Goal: Task Accomplishment & Management: Use online tool/utility

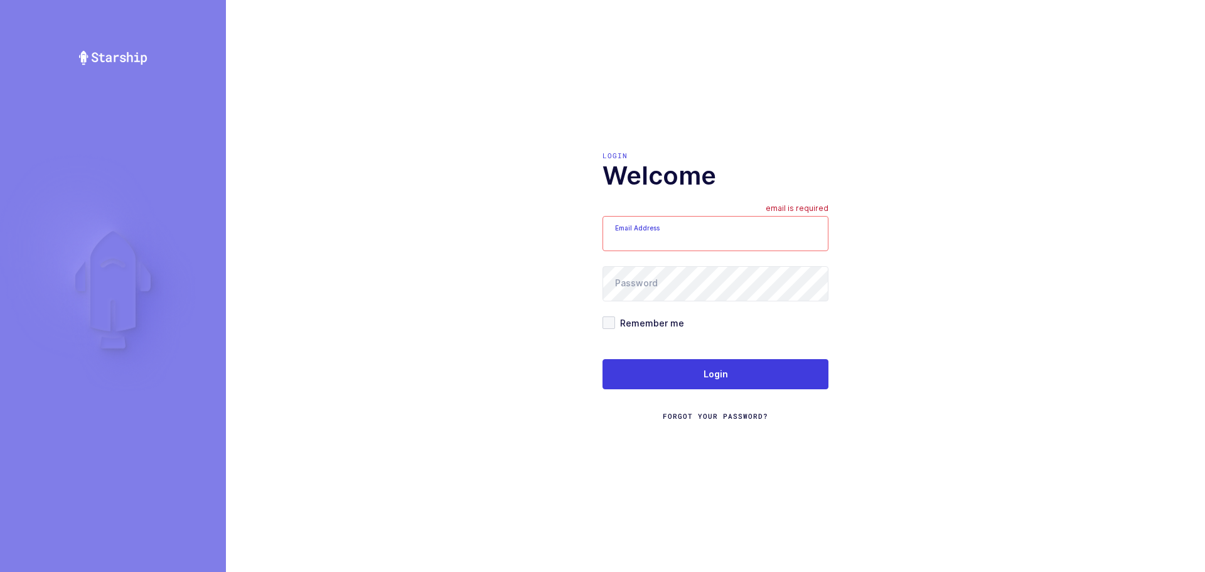
type input "mundo@janustrade.com"
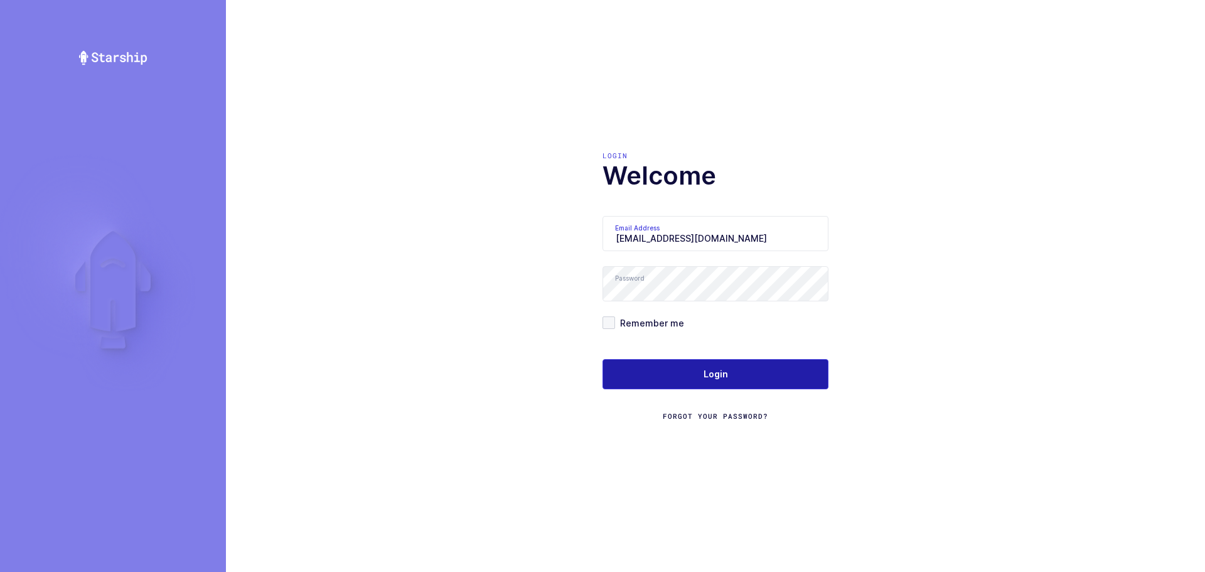
click at [690, 363] on button "Login" at bounding box center [716, 374] width 226 height 30
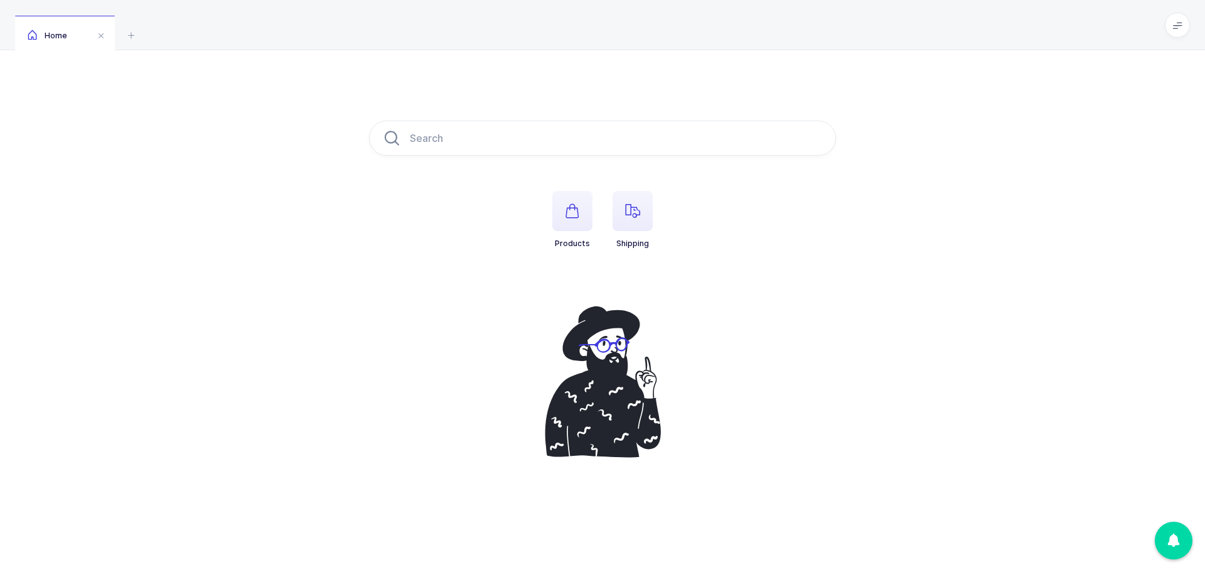
click at [646, 215] on span "button" at bounding box center [633, 211] width 40 height 40
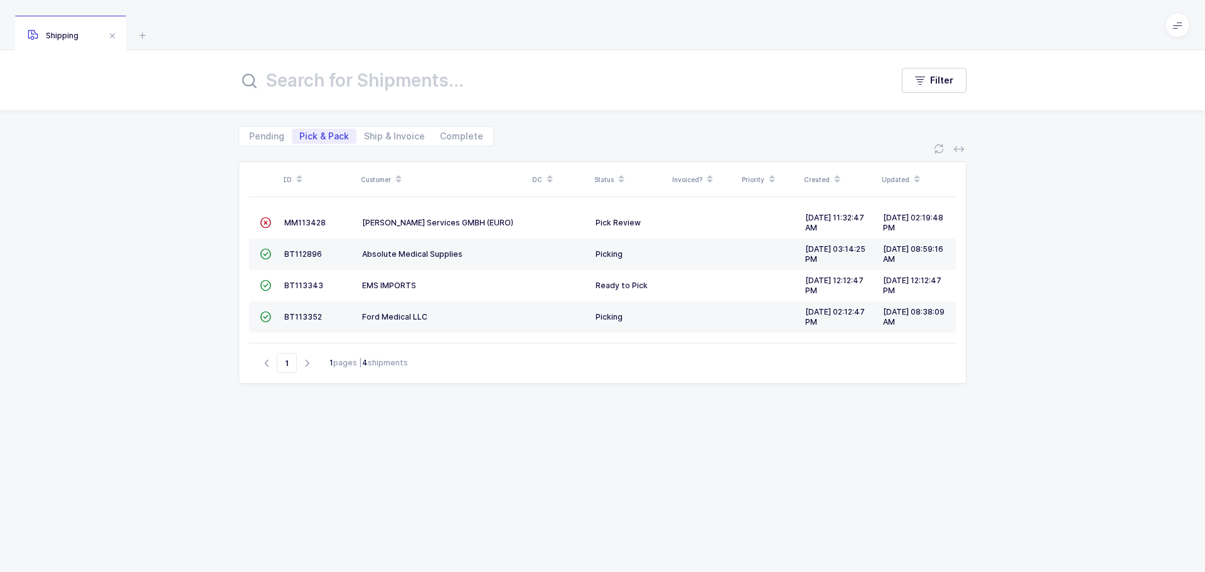
click at [305, 226] on span "MM113428" at bounding box center [304, 222] width 41 height 9
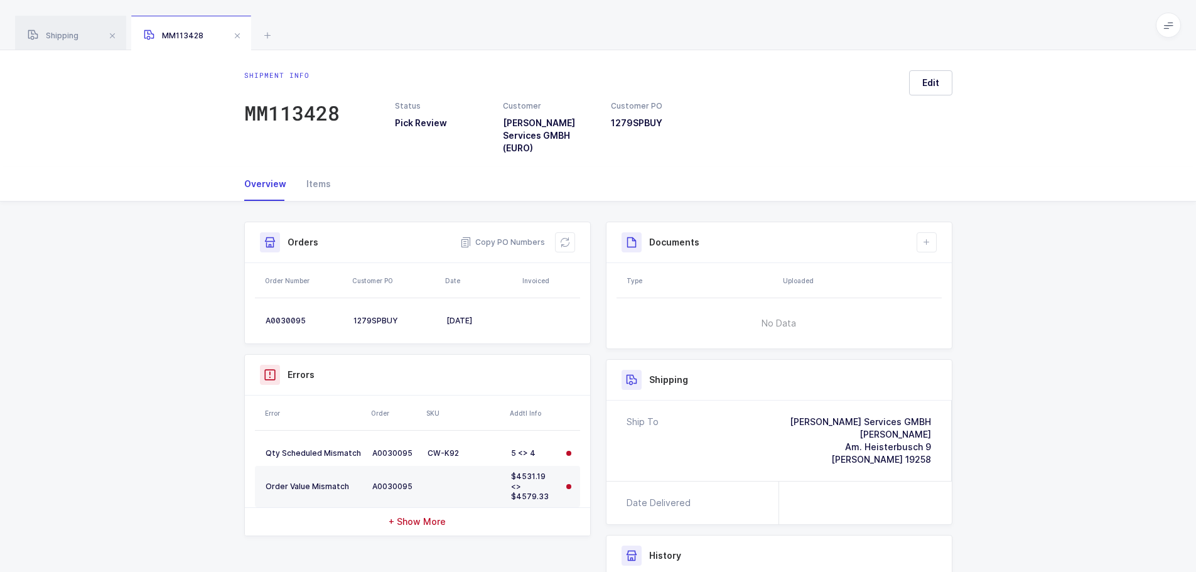
click at [552, 237] on div "Copy PO Numbers" at bounding box center [517, 242] width 115 height 20
click at [554, 239] on div "Copy PO Numbers" at bounding box center [517, 242] width 115 height 20
click at [568, 242] on icon at bounding box center [565, 242] width 10 height 10
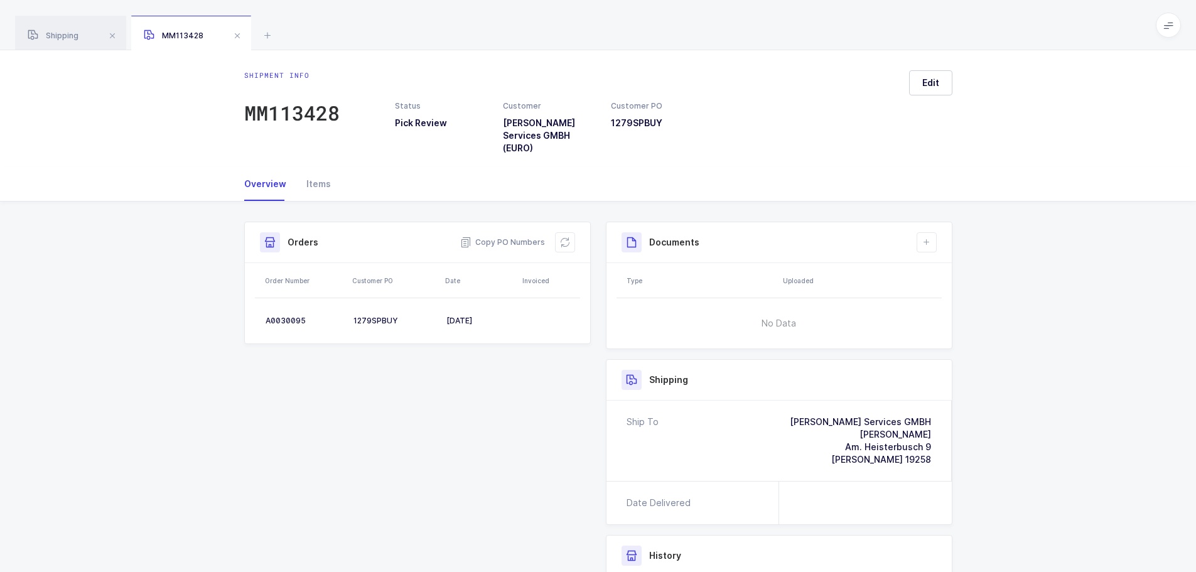
drag, startPoint x: 567, startPoint y: 235, endPoint x: 599, endPoint y: 255, distance: 38.7
click at [567, 234] on button at bounding box center [565, 242] width 20 height 20
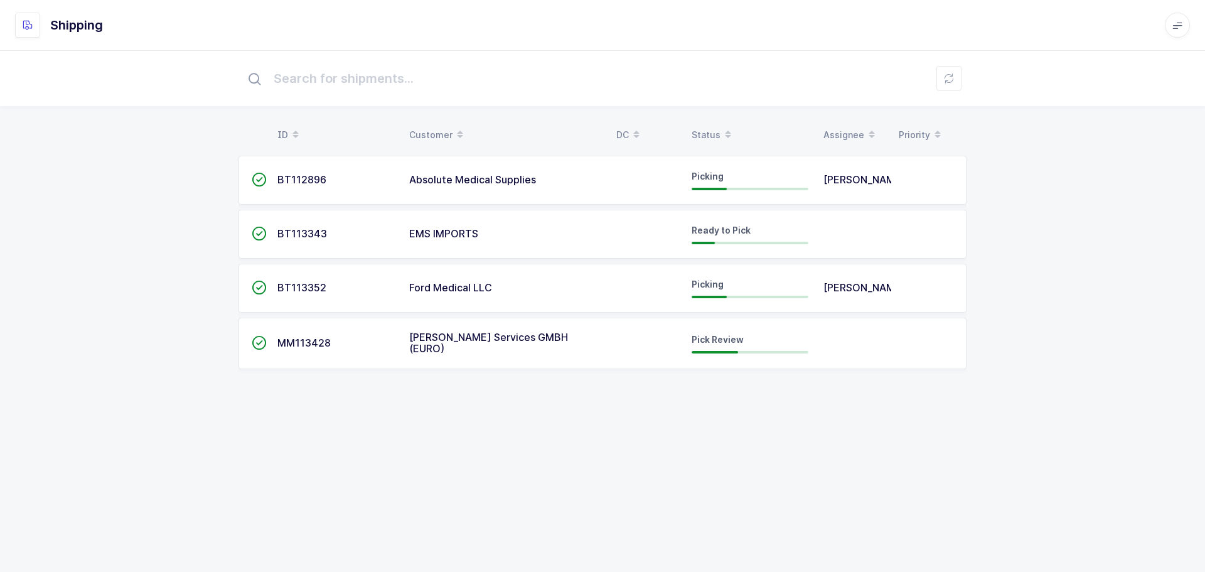
click at [449, 346] on span "[PERSON_NAME] Services GMBH (EURO)" at bounding box center [488, 343] width 159 height 24
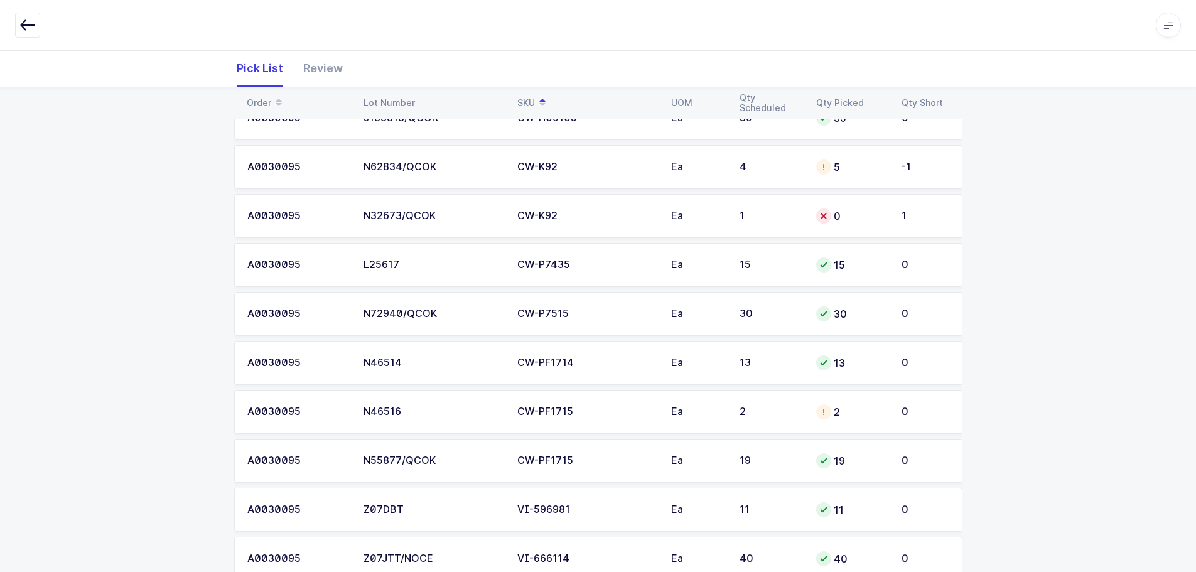
scroll to position [340, 0]
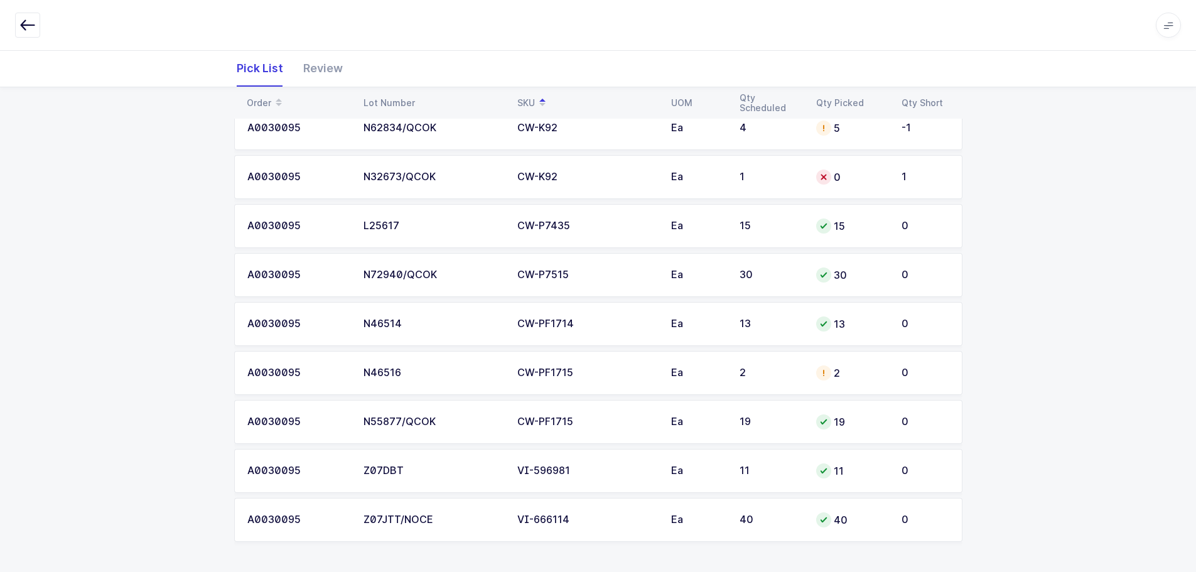
click at [775, 366] on td "2" at bounding box center [770, 373] width 77 height 44
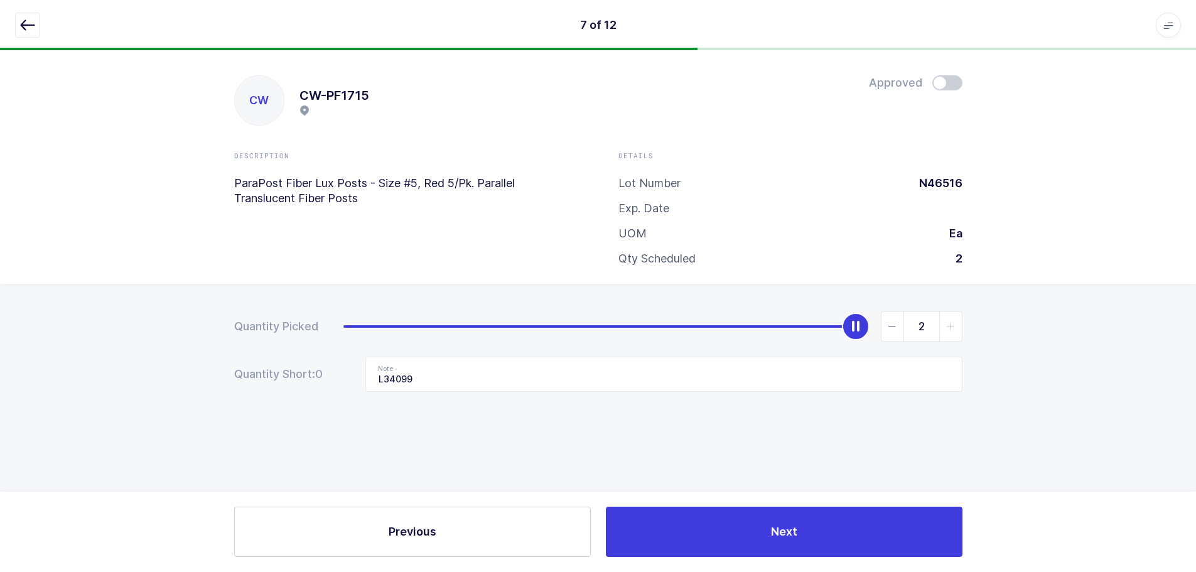
scroll to position [0, 0]
click at [903, 329] on span "slider between 0 and 2" at bounding box center [897, 326] width 23 height 29
type input "0"
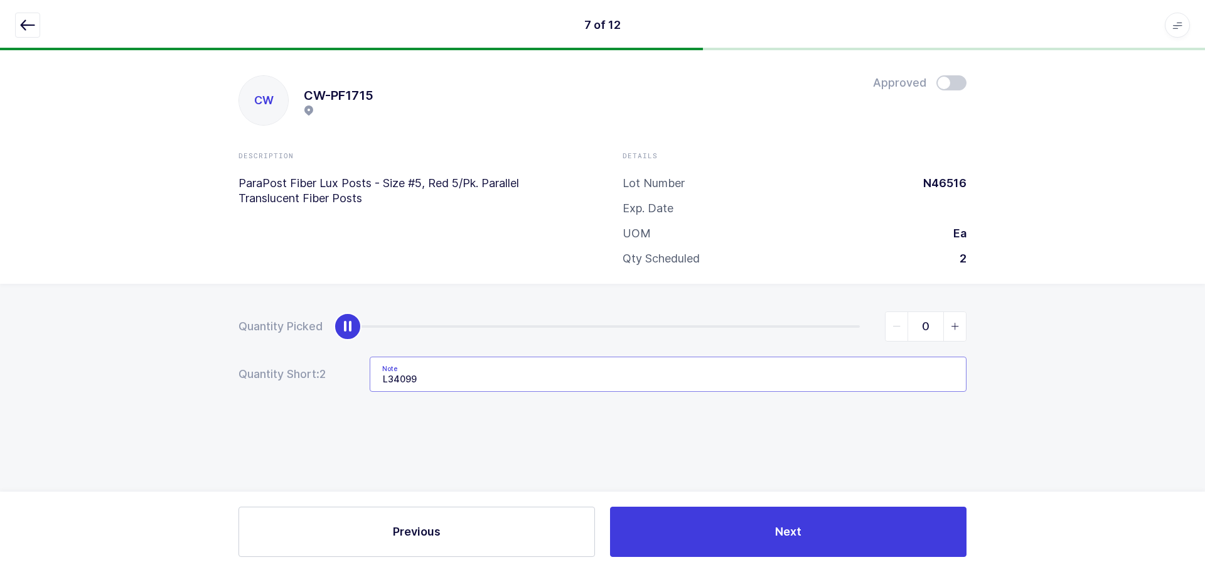
drag, startPoint x: 467, startPoint y: 378, endPoint x: 308, endPoint y: 389, distance: 159.8
click at [308, 389] on div "Quantity Short: 2 Note L34099" at bounding box center [603, 374] width 728 height 35
click at [29, 15] on button "button" at bounding box center [27, 25] width 25 height 25
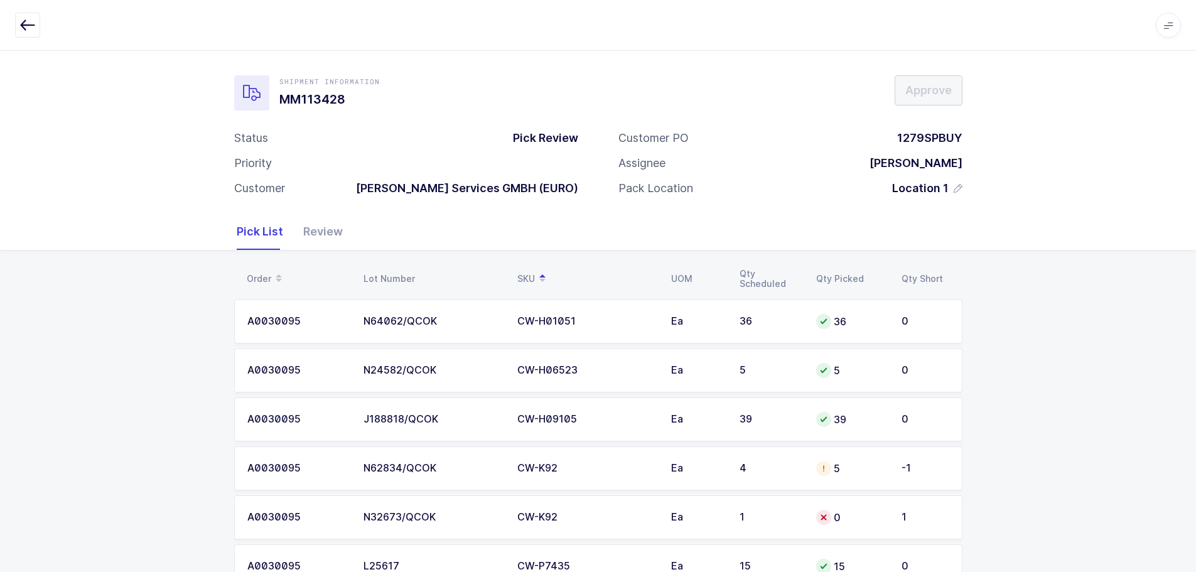
click at [832, 468] on div "5" at bounding box center [851, 468] width 70 height 15
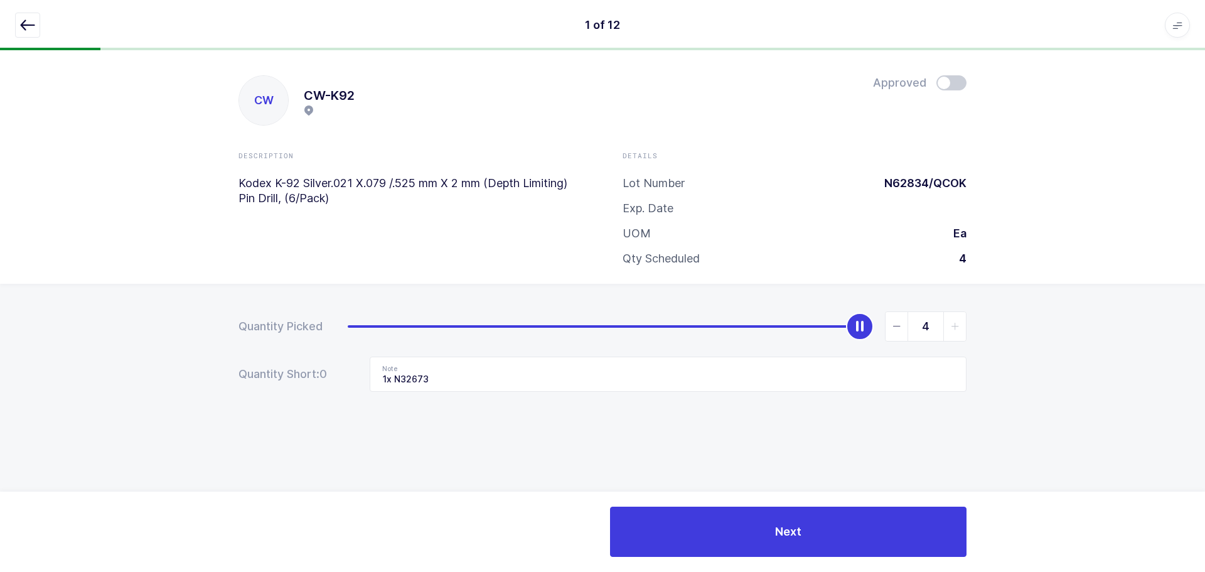
click at [957, 88] on span at bounding box center [951, 82] width 30 height 15
click at [36, 23] on button "button" at bounding box center [27, 25] width 25 height 25
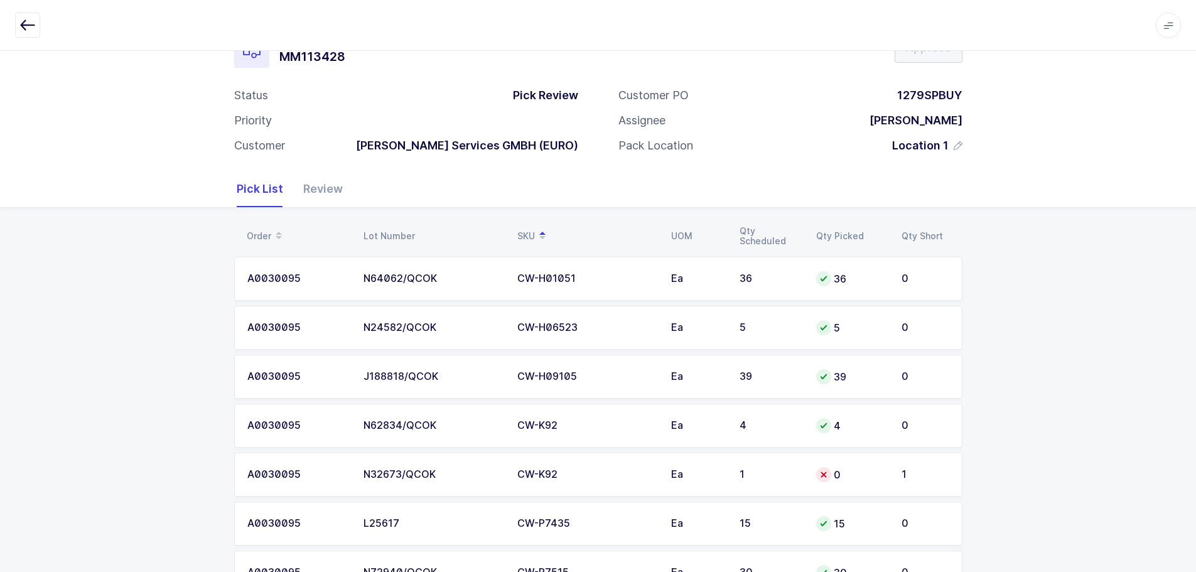
scroll to position [126, 0]
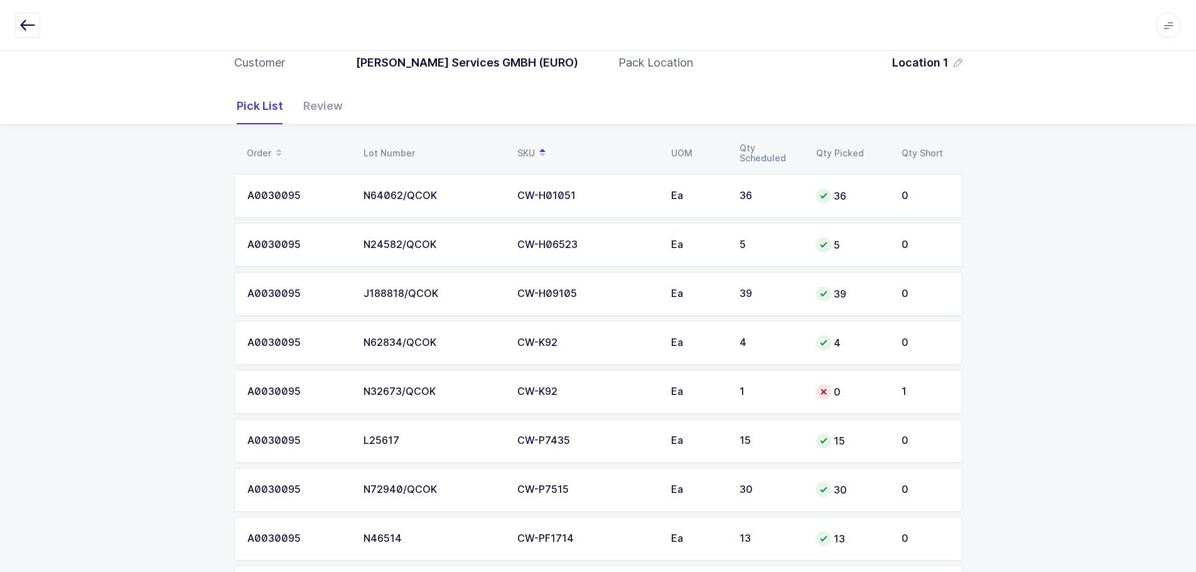
click at [868, 385] on div "0" at bounding box center [851, 391] width 70 height 15
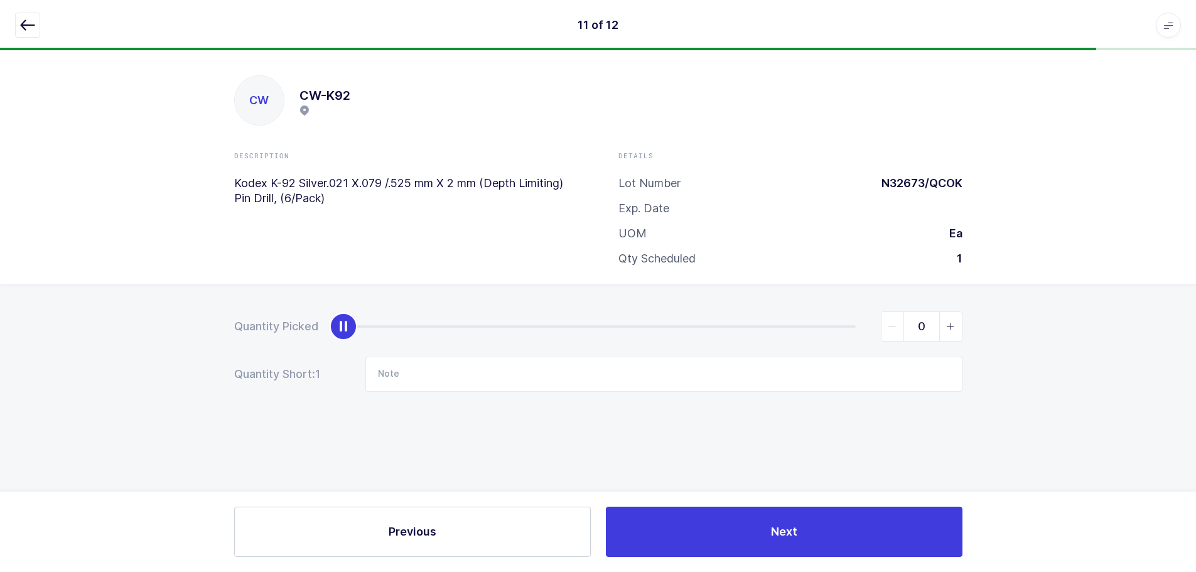
scroll to position [0, 0]
click at [952, 328] on icon "slider between 0 and 1" at bounding box center [955, 326] width 9 height 9
type input "1"
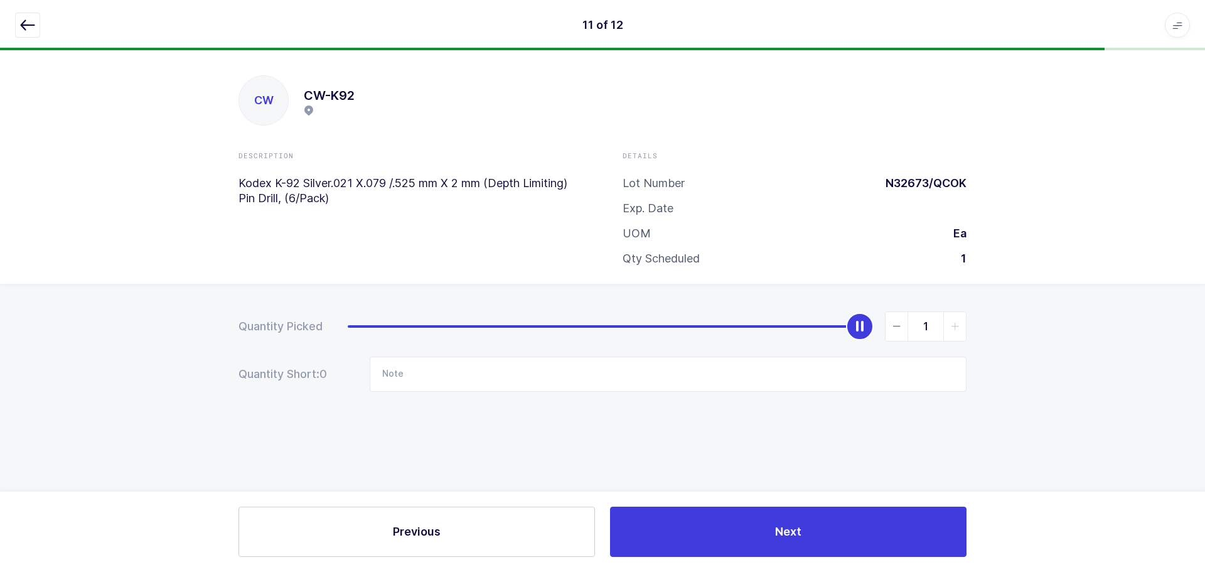
click at [23, 22] on icon "button" at bounding box center [27, 25] width 15 height 15
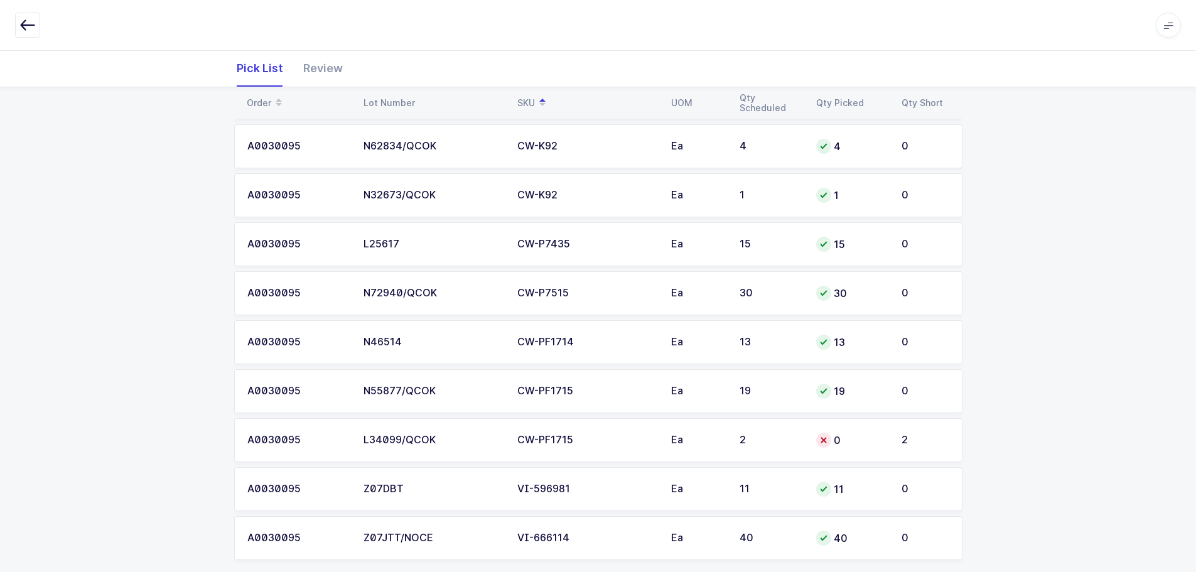
scroll to position [340, 0]
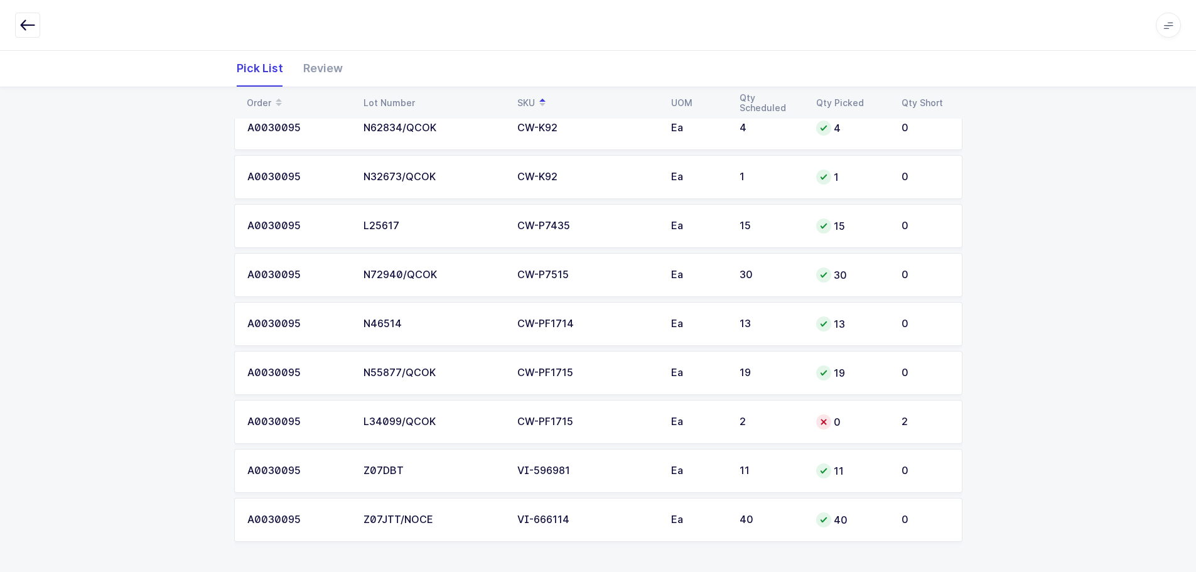
click at [740, 411] on td "2" at bounding box center [770, 422] width 77 height 44
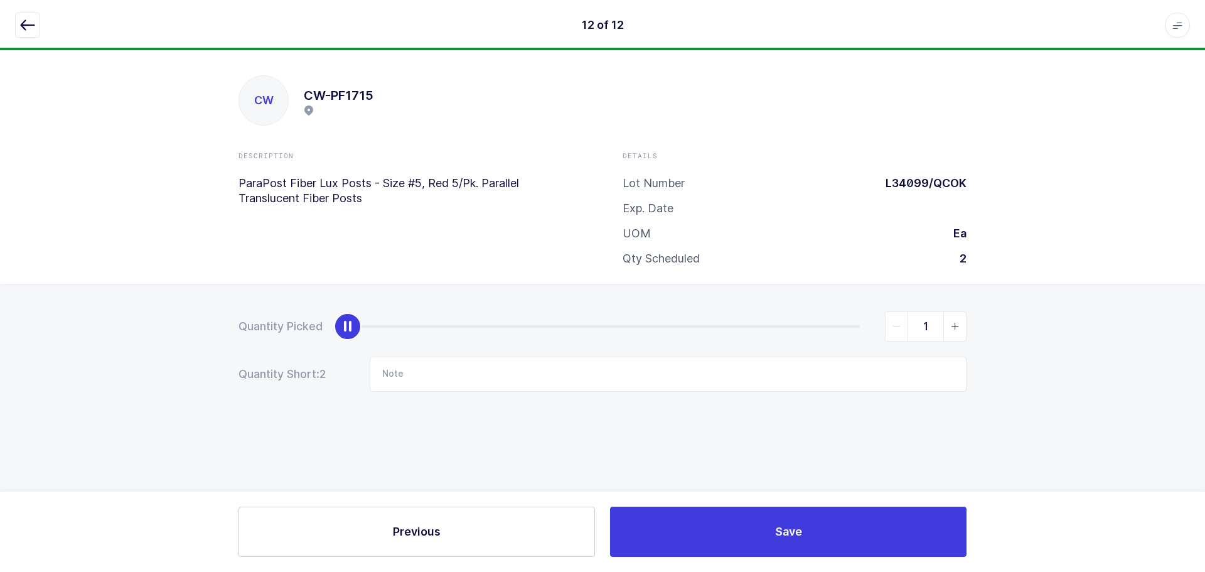
type input "2"
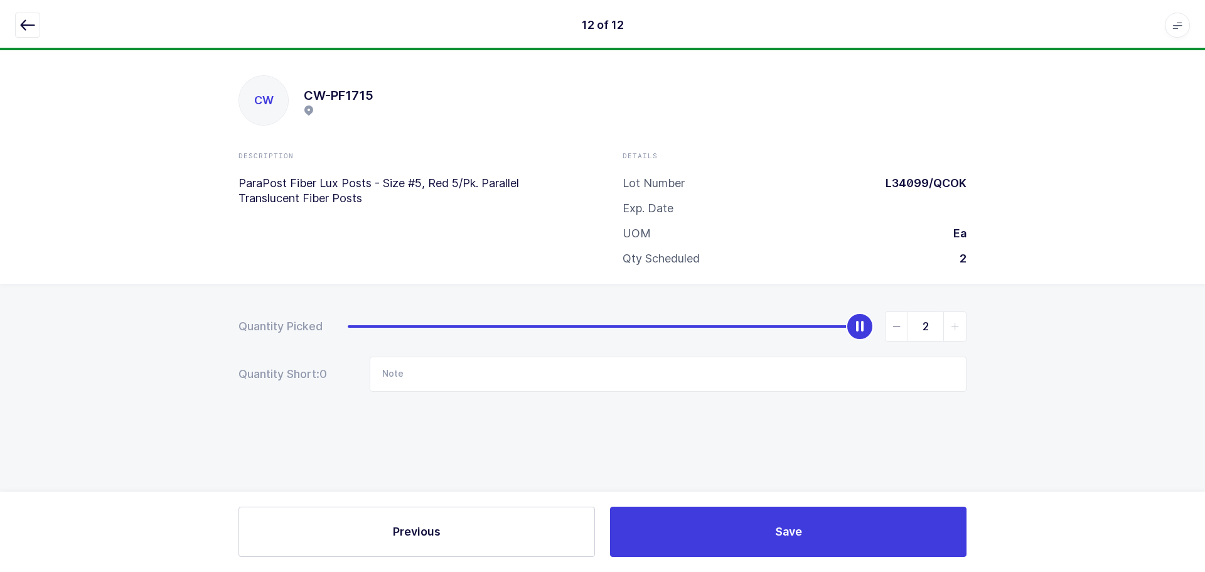
click at [957, 326] on icon "slider between 0 and 2" at bounding box center [955, 326] width 9 height 9
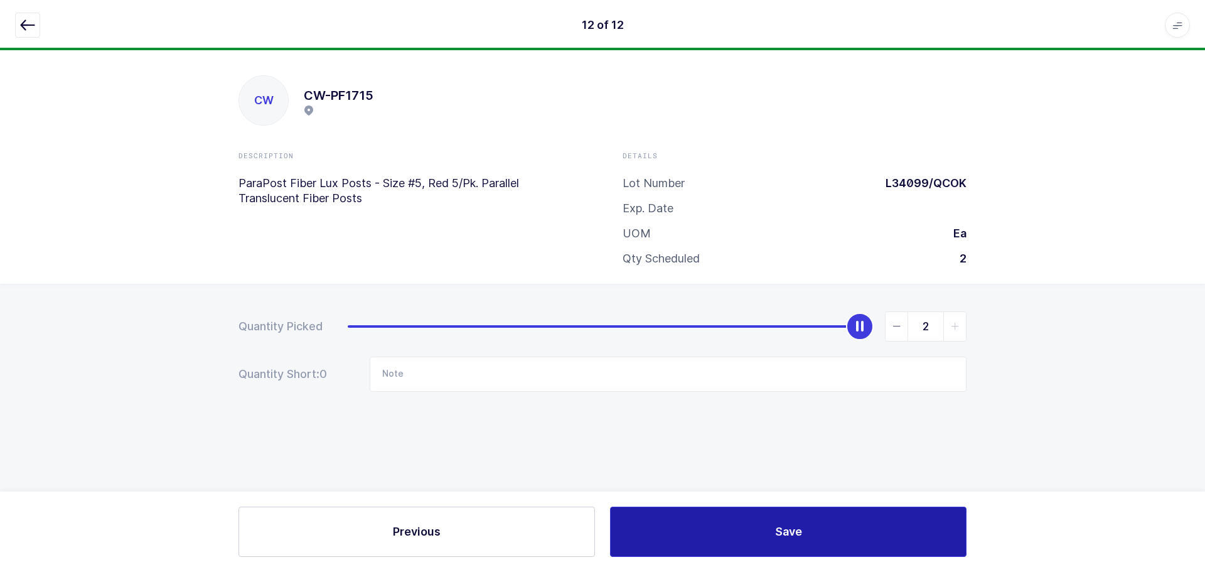
click at [839, 515] on button "Save" at bounding box center [788, 532] width 357 height 50
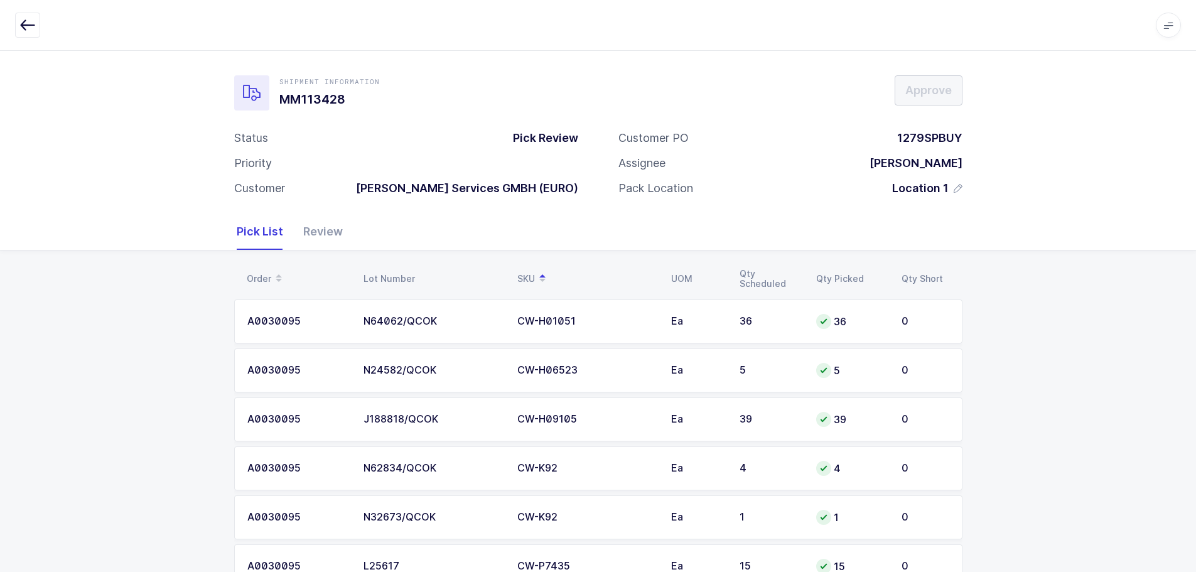
click at [319, 230] on div "Review" at bounding box center [318, 231] width 50 height 36
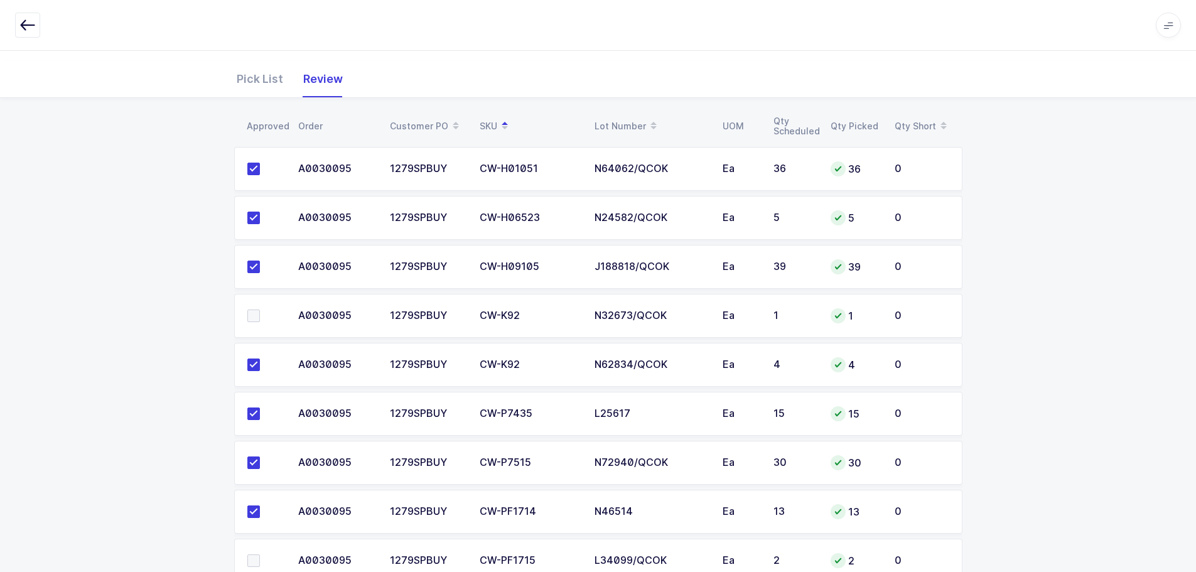
scroll to position [152, 0]
click at [256, 312] on span at bounding box center [253, 316] width 13 height 13
click at [260, 310] on input "checkbox" at bounding box center [260, 310] width 0 height 0
click at [253, 559] on span at bounding box center [253, 561] width 13 height 13
click at [260, 555] on input "checkbox" at bounding box center [260, 555] width 0 height 0
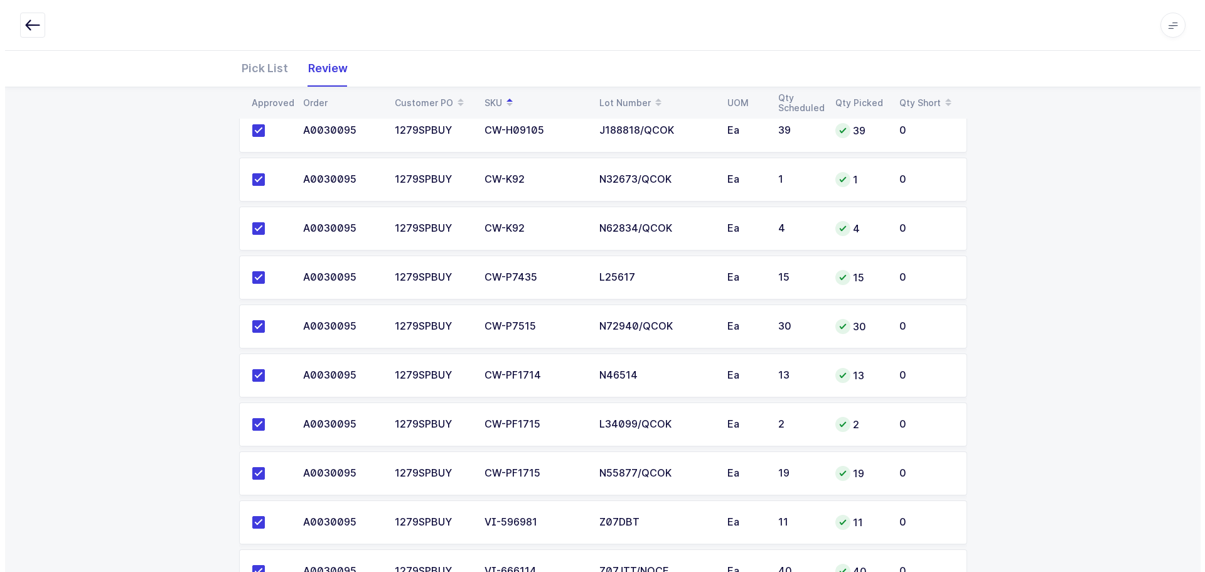
scroll to position [0, 0]
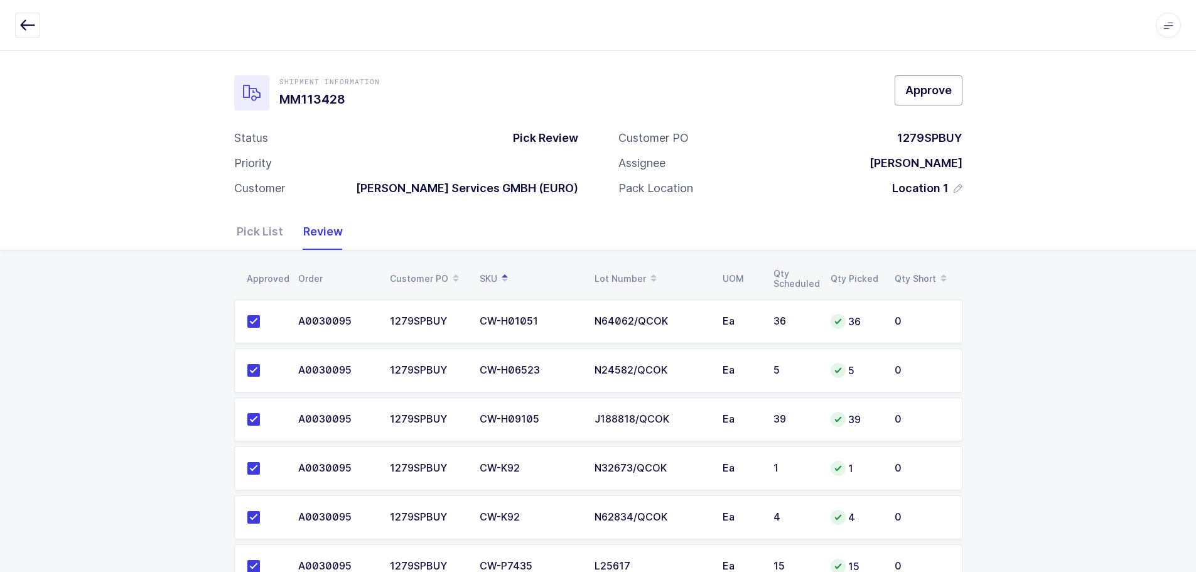
click at [940, 92] on span "Approve" at bounding box center [928, 90] width 46 height 16
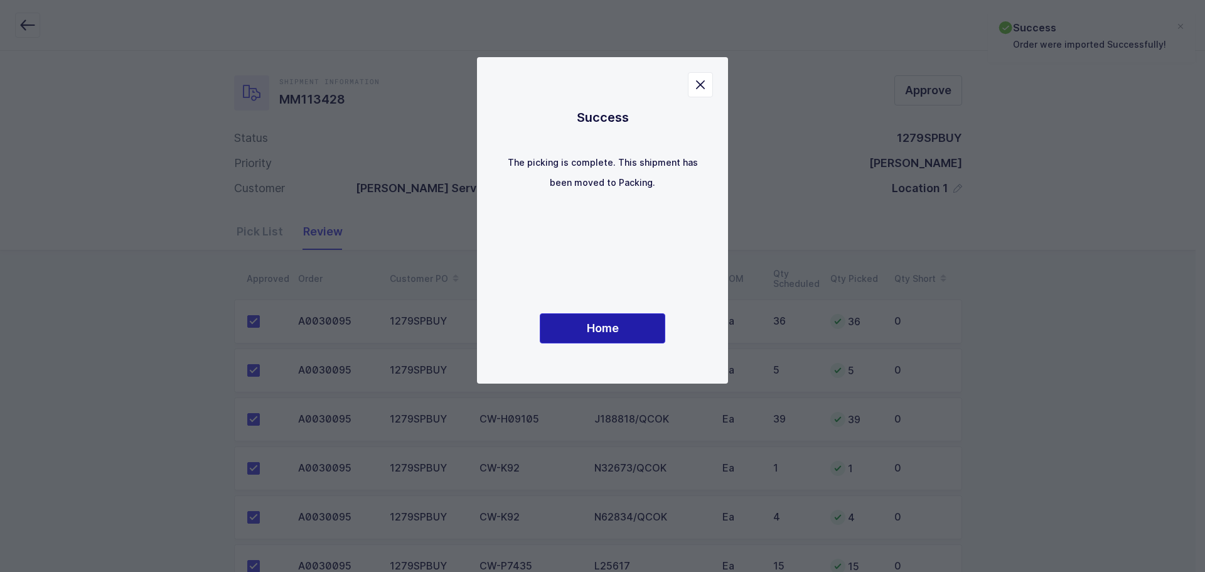
click at [595, 328] on span "Home" at bounding box center [603, 328] width 32 height 16
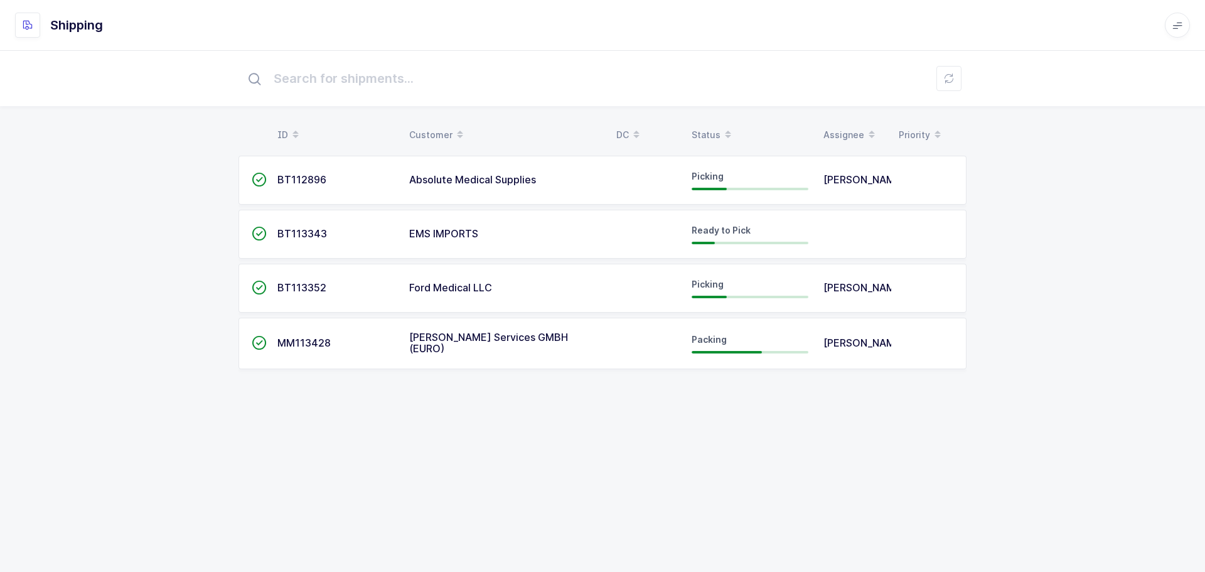
click at [701, 131] on div "Status" at bounding box center [750, 134] width 117 height 21
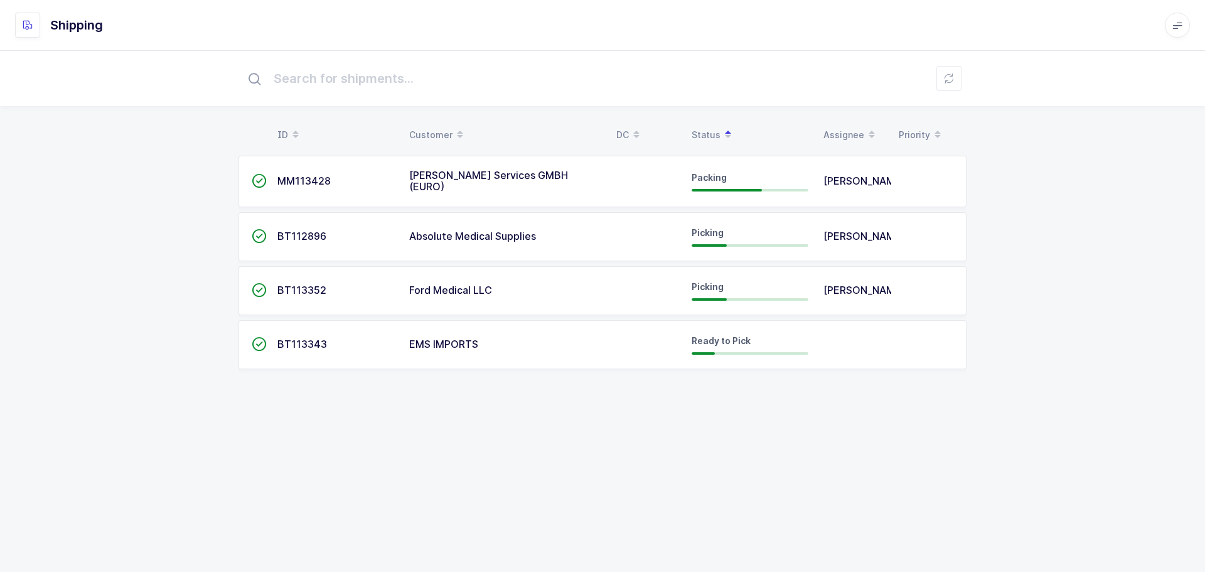
click at [319, 351] on td "BT113343" at bounding box center [336, 344] width 132 height 49
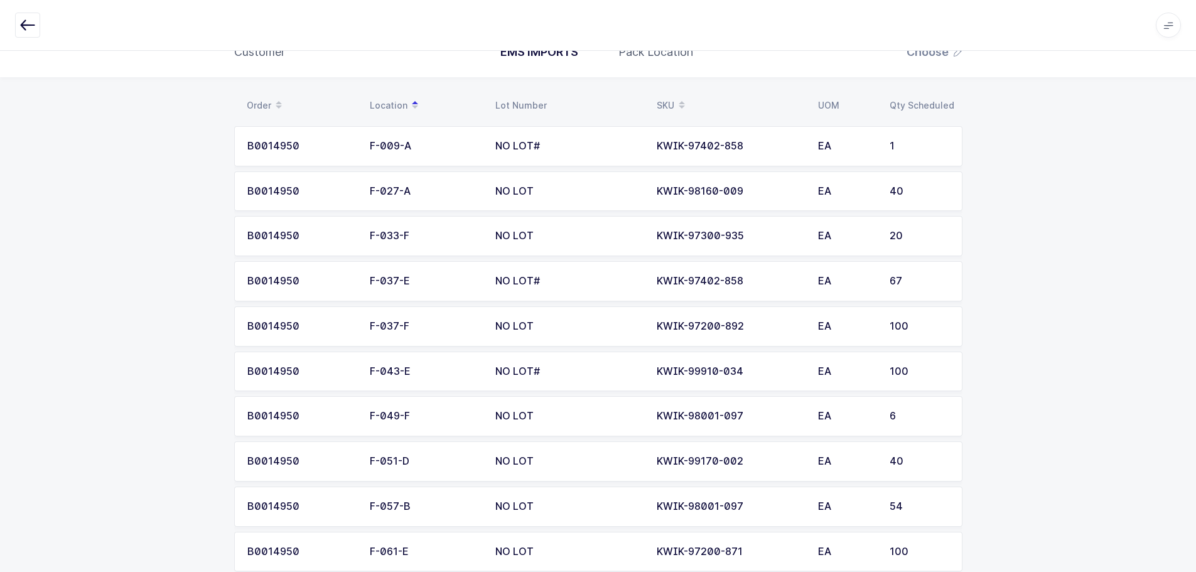
scroll to position [301, 0]
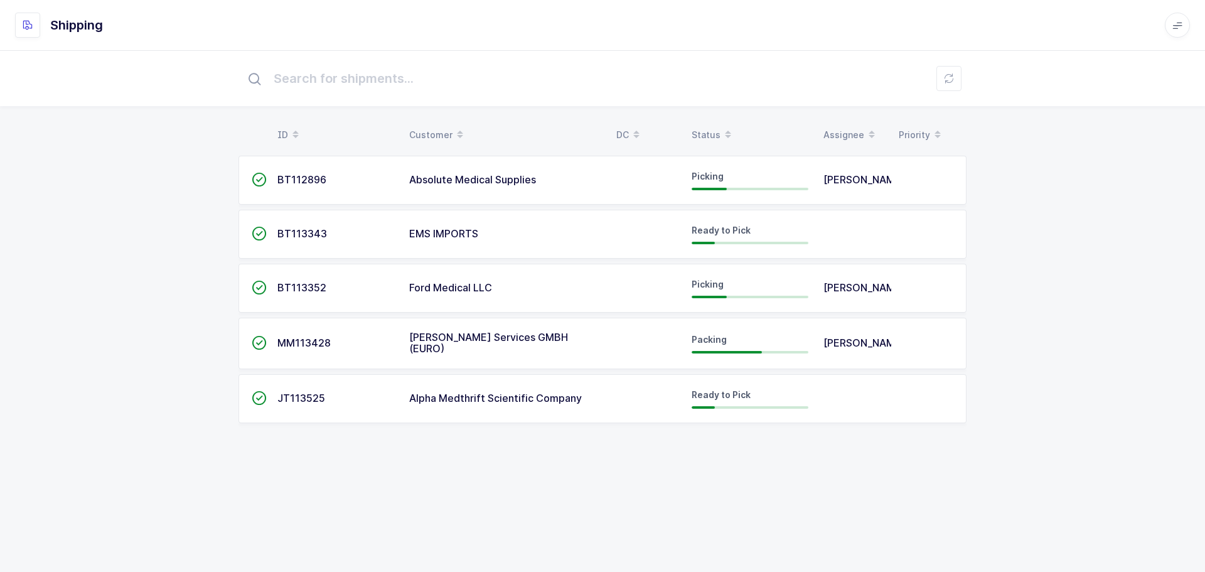
click at [713, 132] on div "Status" at bounding box center [750, 134] width 117 height 21
click at [713, 126] on div "Status" at bounding box center [750, 134] width 117 height 21
click at [435, 407] on td "Alpha Medthrift Scientific Company" at bounding box center [505, 398] width 207 height 49
click at [423, 395] on span "Alpha Medthrift Scientific Company" at bounding box center [495, 398] width 173 height 13
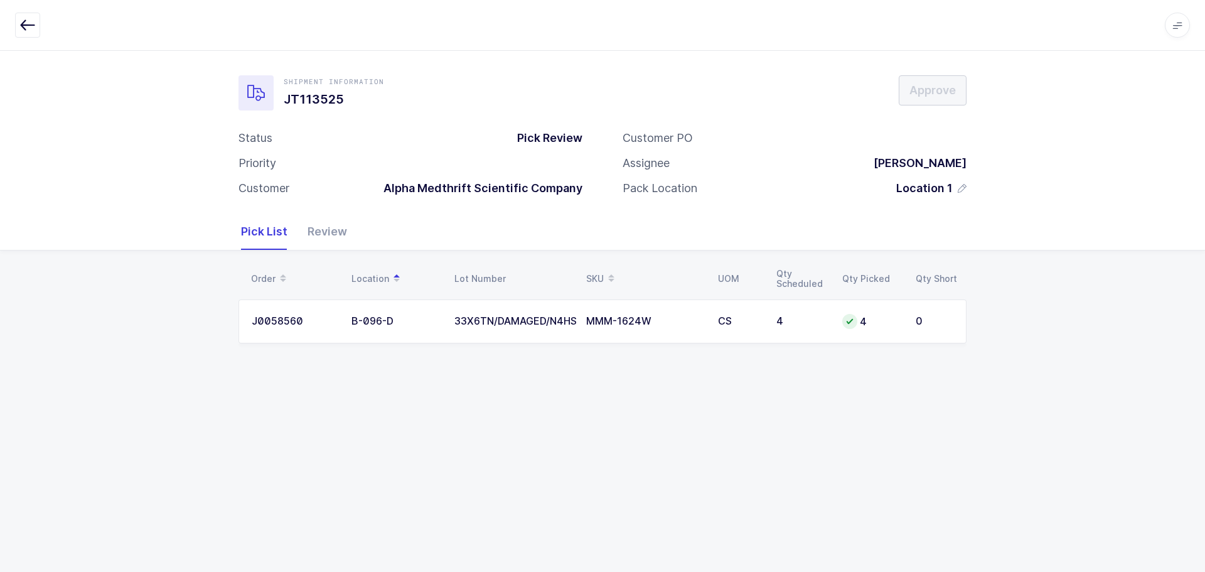
click at [876, 332] on td "4" at bounding box center [871, 321] width 73 height 44
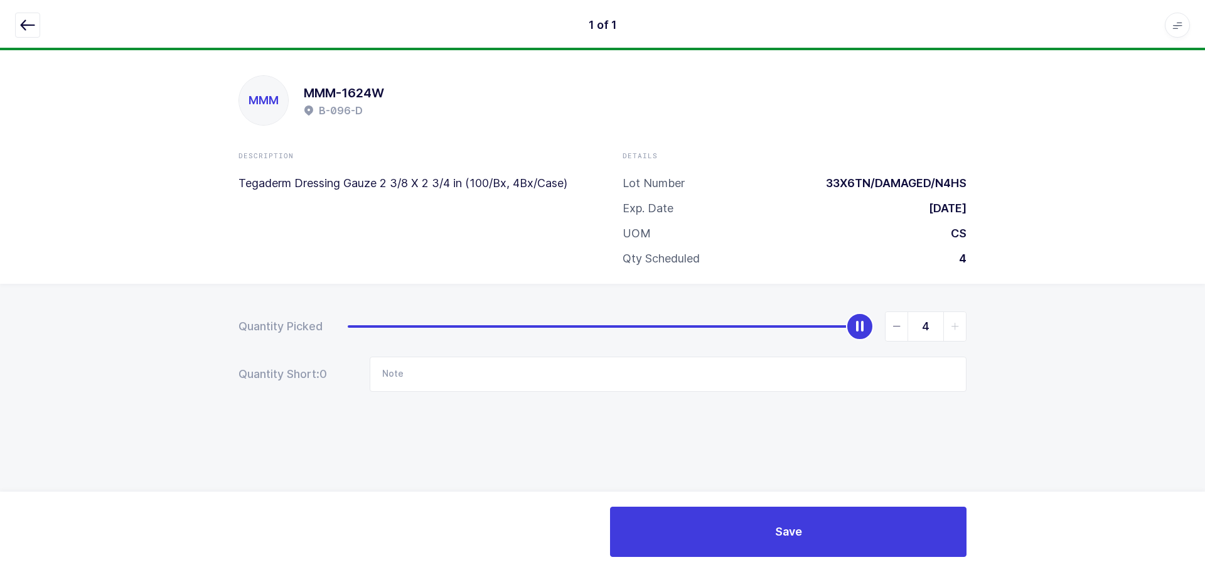
click at [24, 26] on icon "button" at bounding box center [27, 25] width 15 height 15
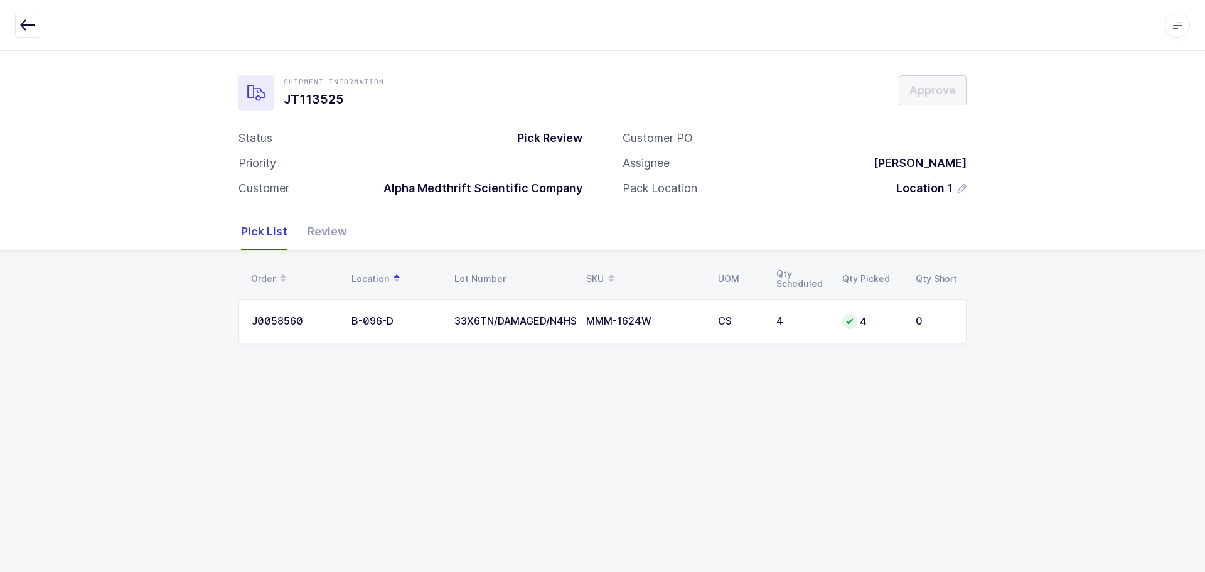
click at [313, 233] on div "Review" at bounding box center [323, 231] width 50 height 36
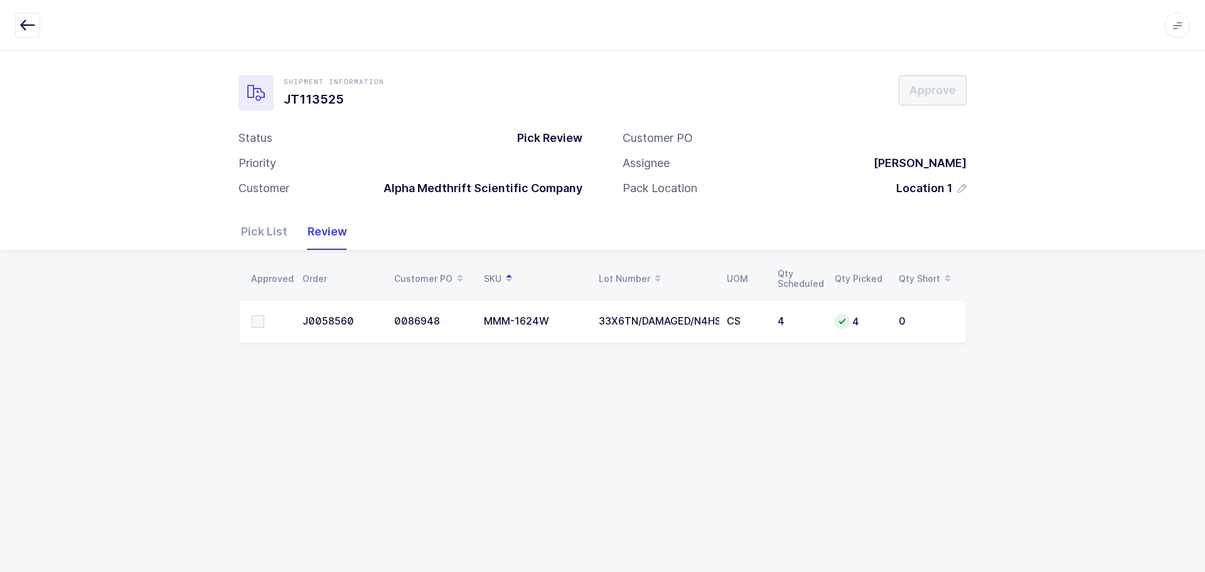
click at [259, 321] on span at bounding box center [258, 321] width 13 height 13
click at [264, 315] on input "checkbox" at bounding box center [264, 315] width 0 height 0
drag, startPoint x: 931, startPoint y: 88, endPoint x: 946, endPoint y: 99, distance: 18.8
click at [931, 88] on span "Approve" at bounding box center [932, 90] width 46 height 16
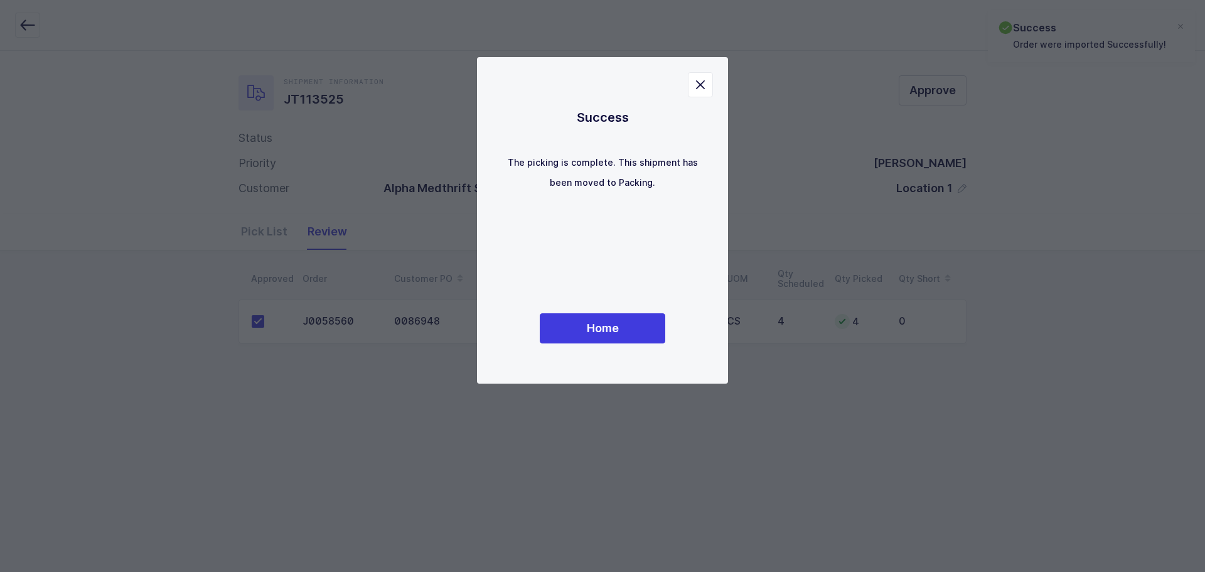
click at [671, 318] on div "Success The picking is complete. This shipment has been moved to Packing. Home" at bounding box center [602, 220] width 201 height 276
click at [630, 321] on button "Home" at bounding box center [603, 328] width 126 height 30
